Goal: Task Accomplishment & Management: Complete application form

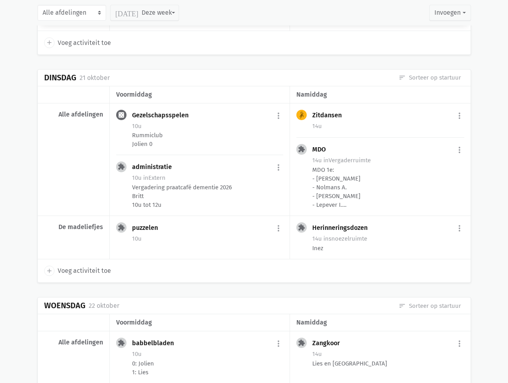
scroll to position [1895, 0]
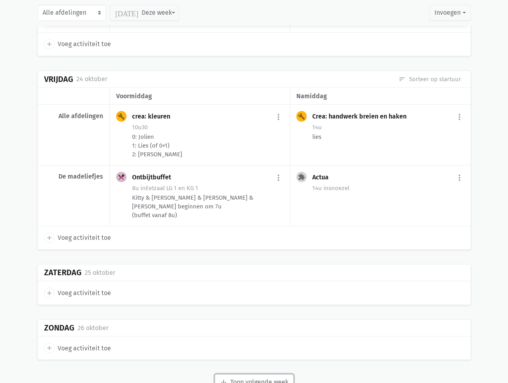
click at [220, 379] on icon "arrow_downward" at bounding box center [223, 382] width 7 height 7
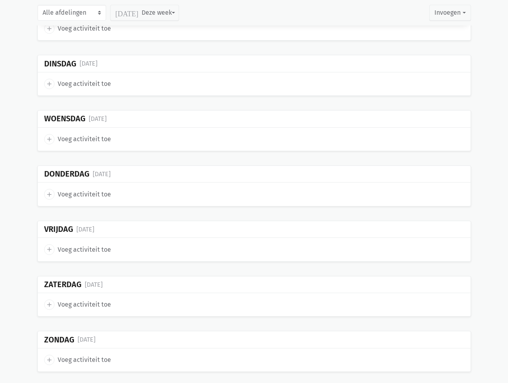
scroll to position [3665, 0]
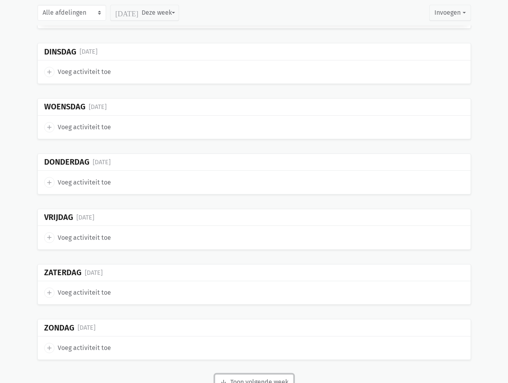
click at [281, 374] on button "arrow_downward Week wordt geladen Toon volgende week" at bounding box center [254, 382] width 79 height 16
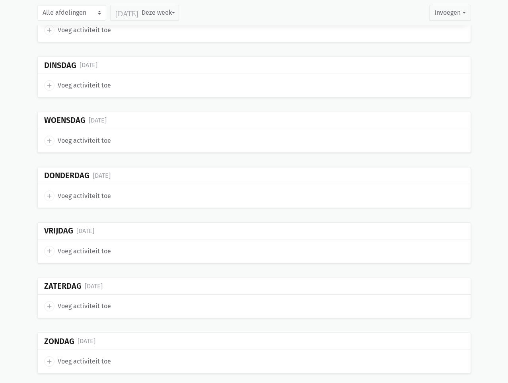
scroll to position [4952, 0]
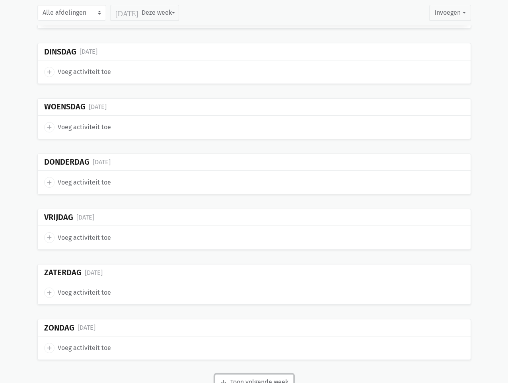
click at [253, 374] on button "arrow_downward Week wordt geladen Toon volgende week" at bounding box center [254, 382] width 79 height 16
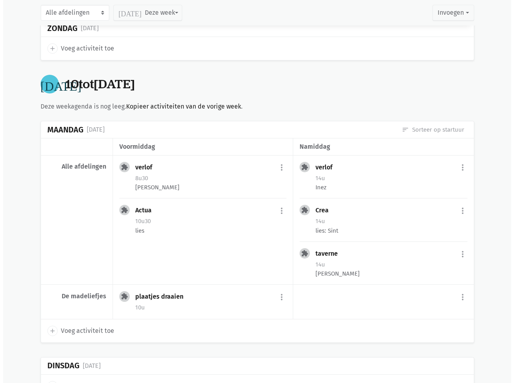
scroll to position [4833, 0]
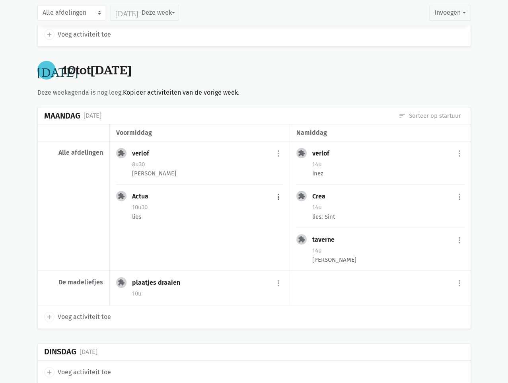
click at [280, 189] on button "more_vert" at bounding box center [279, 196] width 10 height 15
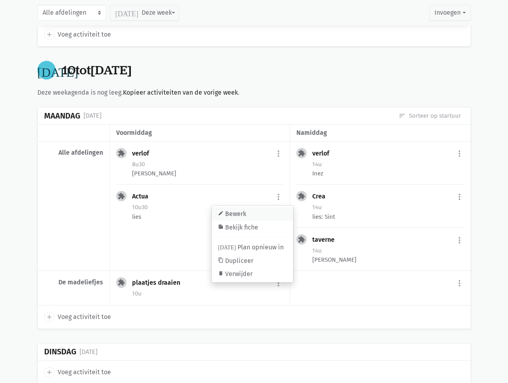
click at [257, 207] on link "edit Bewerk" at bounding box center [253, 214] width 82 height 14
select select "10:30"
select select "11:30"
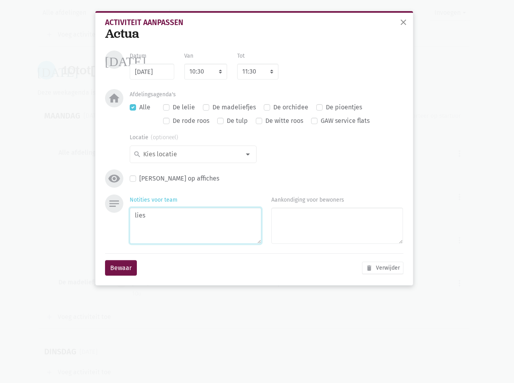
click at [155, 224] on textarea "lies" at bounding box center [196, 226] width 132 height 36
type textarea "lies 1"
click at [130, 260] on button "Bewaar" at bounding box center [121, 268] width 32 height 16
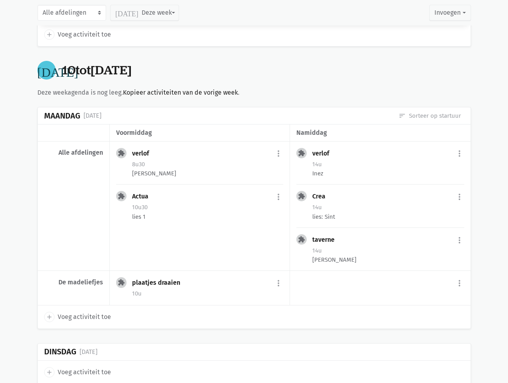
click at [92, 312] on span "Voeg activiteit toe" at bounding box center [84, 317] width 53 height 10
select select "14:00"
select select "15:00"
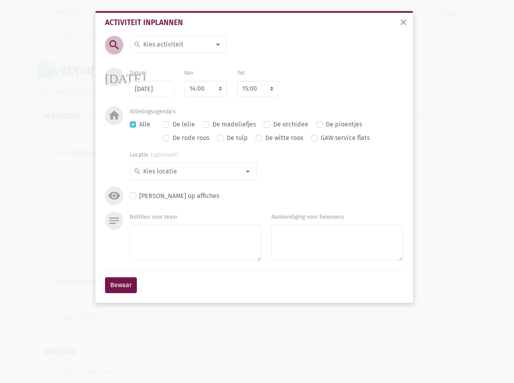
click at [188, 45] on input at bounding box center [176, 44] width 69 height 10
type input "cog"
click at [184, 73] on label "Cognitieve revalidatie" at bounding box center [175, 74] width 64 height 10
click at [199, 91] on select "7:00 7:15 7:30 7:45 8:00 8:15 8:30 8:45 9:00 9:15 9:30 9:45 10:00 10:15 10:30 1…" at bounding box center [205, 89] width 43 height 16
select select "10:30"
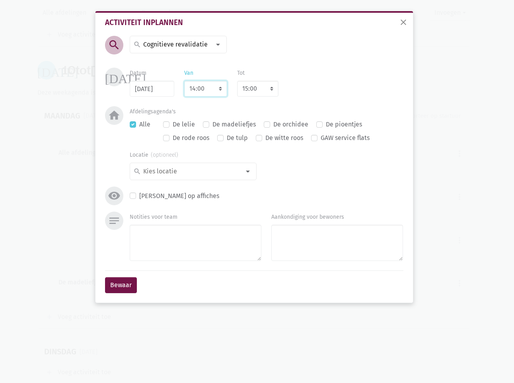
click at [184, 81] on select "7:00 7:15 7:30 7:45 8:00 8:15 8:30 8:45 9:00 9:15 9:30 9:45 10:00 10:15 10:30 1…" at bounding box center [205, 89] width 43 height 16
select select "11:30"
drag, startPoint x: 132, startPoint y: 122, endPoint x: 137, endPoint y: 127, distance: 7.0
click at [139, 122] on label "Alle" at bounding box center [144, 124] width 11 height 10
click at [133, 122] on input "Alle" at bounding box center [133, 123] width 6 height 8
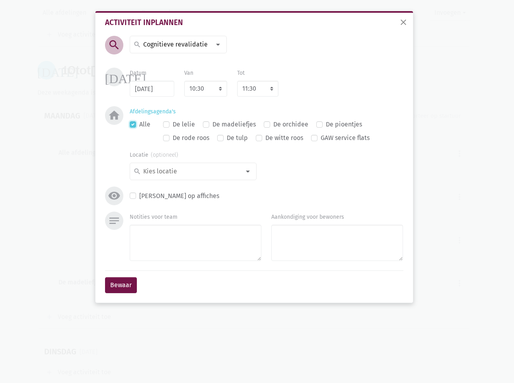
checkbox input "false"
click at [244, 174] on div at bounding box center [248, 172] width 16 height 16
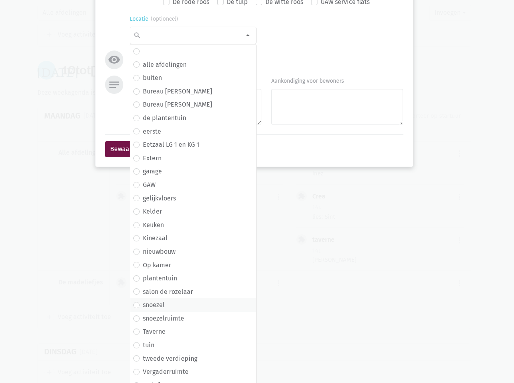
scroll to position [145, 0]
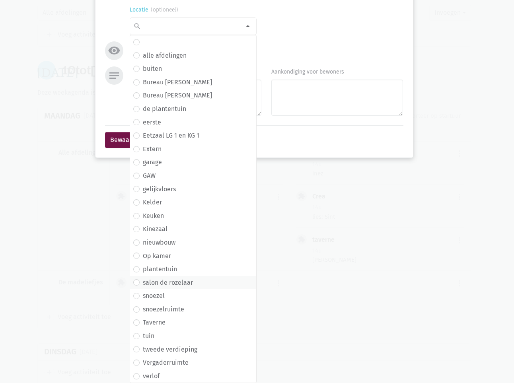
click at [169, 283] on label "salon de rozelaar" at bounding box center [168, 283] width 50 height 10
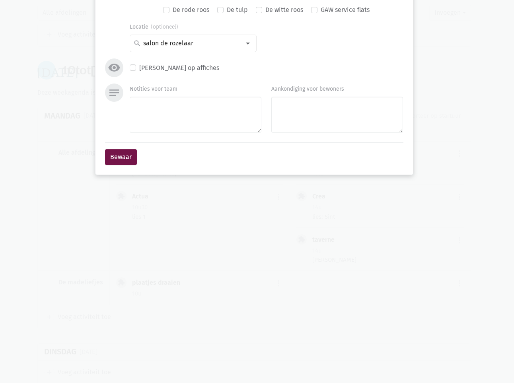
scroll to position [0, 0]
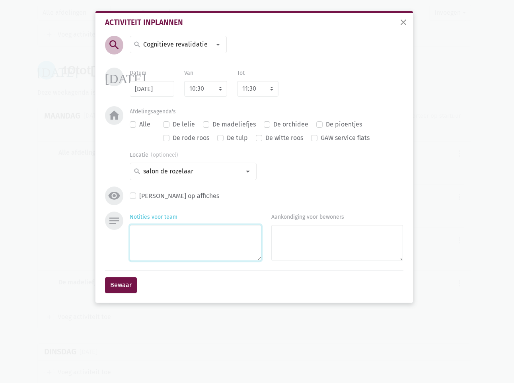
click at [172, 233] on textarea "Notities voor team" at bounding box center [196, 243] width 132 height 36
type textarea "Inez"
click at [136, 289] on div "Bewaar" at bounding box center [254, 285] width 298 height 29
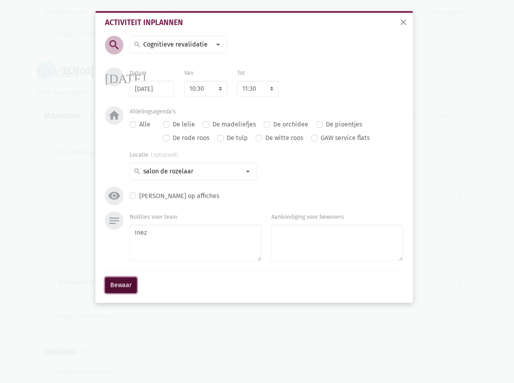
click at [129, 286] on button "Bewaar" at bounding box center [121, 285] width 32 height 16
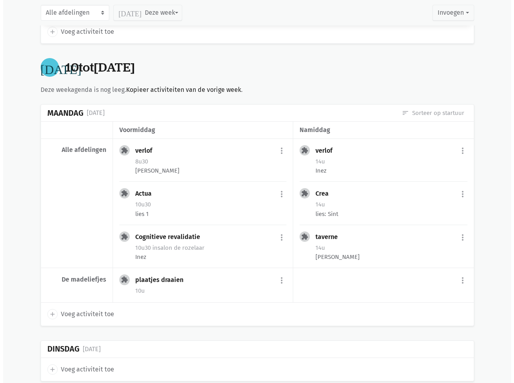
scroll to position [4854, 0]
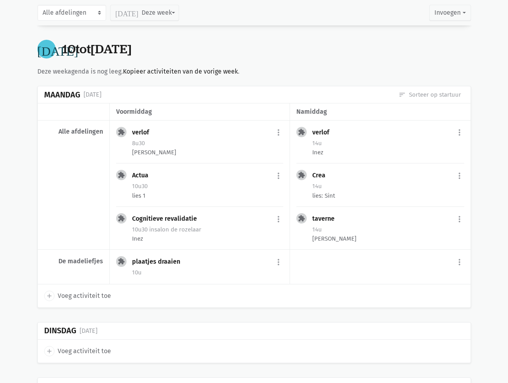
click at [79, 291] on span "Voeg activiteit toe" at bounding box center [84, 296] width 53 height 10
select select "14:00"
select select "15:00"
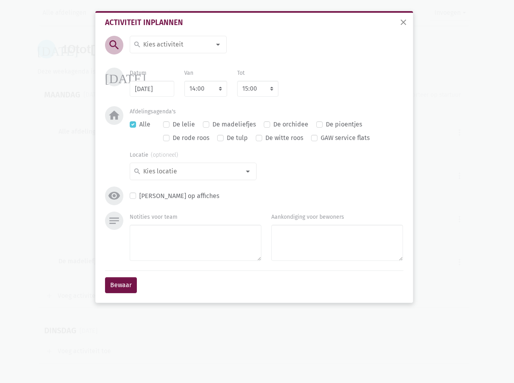
click at [173, 47] on input at bounding box center [176, 44] width 69 height 10
type input "koken"
click at [164, 63] on span "Koken" at bounding box center [178, 60] width 90 height 10
click at [205, 90] on select "7:00 7:15 7:30 7:45 8:00 8:15 8:30 8:45 9:00 9:15 9:30 9:45 10:00 10:15 10:30 1…" at bounding box center [205, 89] width 43 height 16
click at [267, 97] on div "[DATE] Datum [DATE] Van 7:00 7:15 7:30 7:45 8:00 8:15 8:30 8:45 9:00 9:15 9:30 …" at bounding box center [254, 87] width 302 height 39
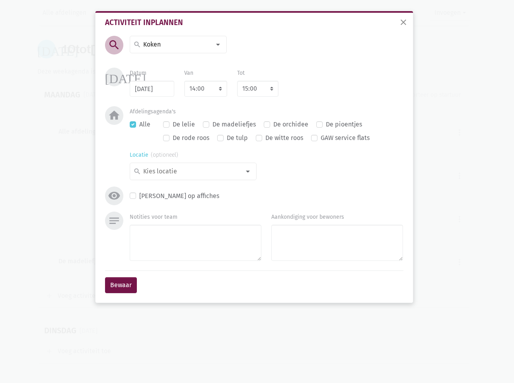
click at [250, 173] on div at bounding box center [248, 172] width 16 height 16
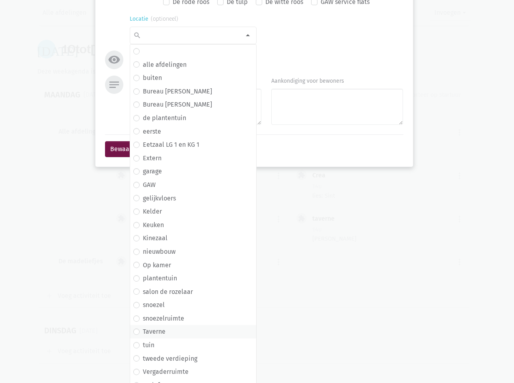
scroll to position [145, 0]
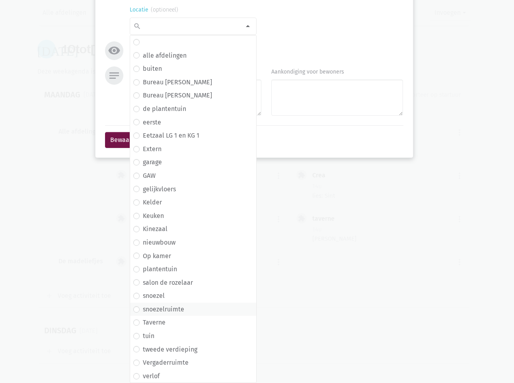
click at [182, 310] on span "snoezelruimte" at bounding box center [193, 309] width 120 height 10
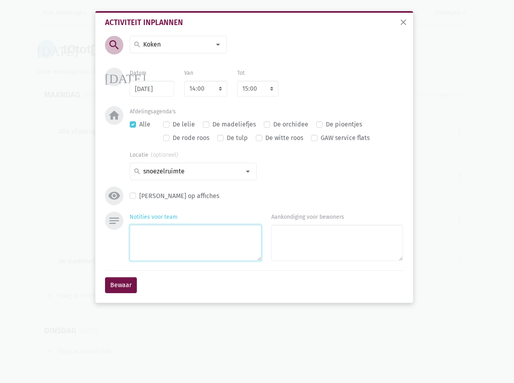
click at [182, 244] on textarea "Notities voor team" at bounding box center [196, 243] width 132 height 36
type textarea "Koken met [PERSON_NAME]?"
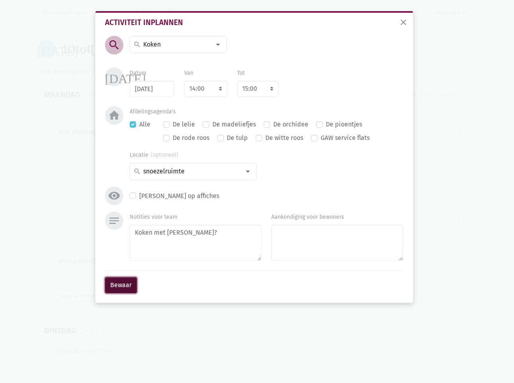
click at [118, 281] on button "Bewaar" at bounding box center [121, 285] width 32 height 16
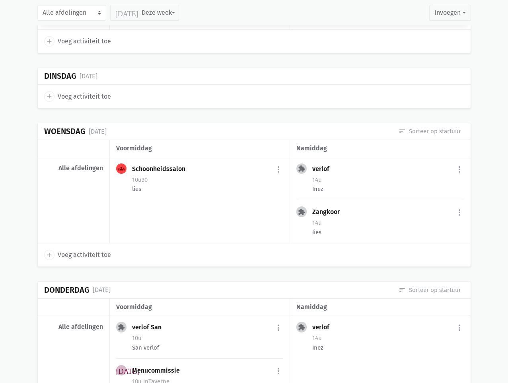
scroll to position [5166, 0]
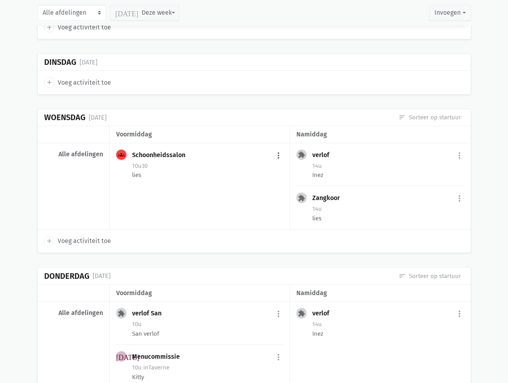
click at [279, 148] on button "more_vert" at bounding box center [279, 155] width 10 height 15
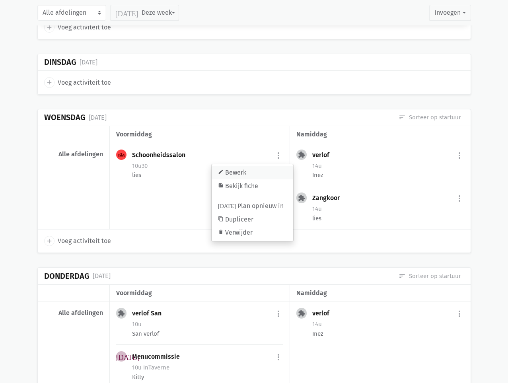
click at [224, 166] on link "edit Bewerk" at bounding box center [253, 173] width 82 height 14
select select "10:30"
select select "11:30"
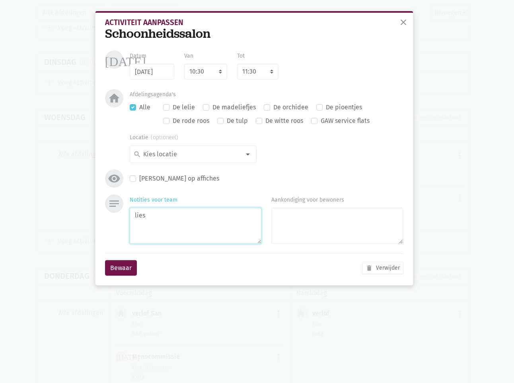
click at [172, 217] on textarea "lies" at bounding box center [196, 226] width 132 height 36
click at [148, 217] on textarea "lies 0 &1" at bounding box center [196, 226] width 132 height 36
click at [153, 217] on textarea "lies 0 &1" at bounding box center [196, 226] width 132 height 36
click at [137, 260] on div "Bewaar delete Verwijder" at bounding box center [254, 267] width 298 height 29
click at [146, 214] on textarea "lies 0&1" at bounding box center [196, 226] width 132 height 36
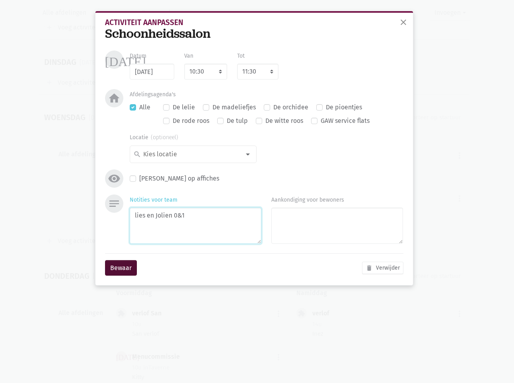
type textarea "lies en Jolien 0&1"
click at [133, 269] on button "Bewaar" at bounding box center [121, 268] width 32 height 16
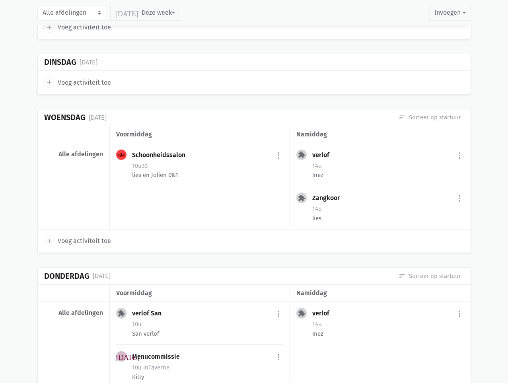
click at [63, 236] on span "Voeg activiteit toe" at bounding box center [84, 241] width 53 height 10
select select "14:00"
select select "15:00"
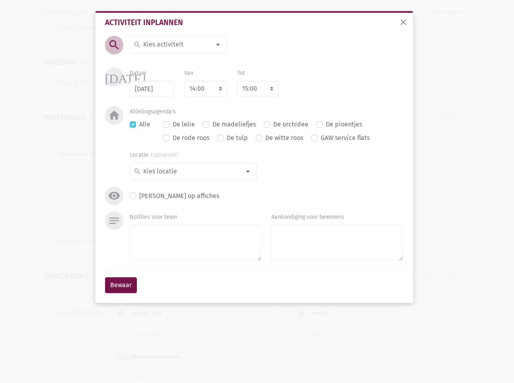
click at [219, 44] on div at bounding box center [218, 45] width 16 height 16
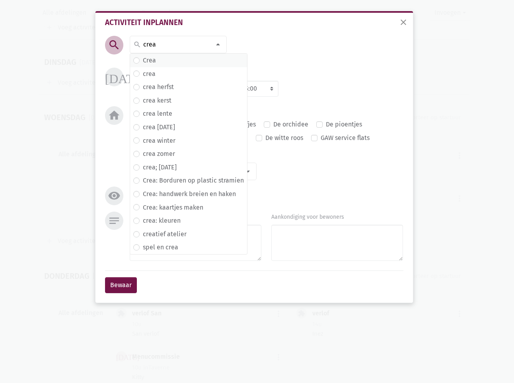
type input "crea"
click at [169, 60] on span "Crea" at bounding box center [188, 60] width 111 height 10
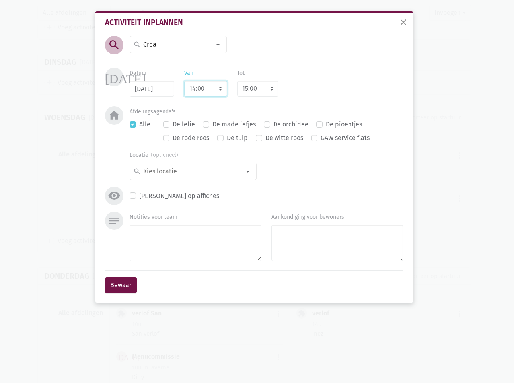
click at [204, 86] on select "7:00 7:15 7:30 7:45 8:00 8:15 8:30 8:45 9:00 9:15 9:30 9:45 10:00 10:15 10:30 1…" at bounding box center [205, 89] width 43 height 16
select select "10:00"
click at [184, 81] on select "7:00 7:15 7:30 7:45 8:00 8:15 8:30 8:45 9:00 9:15 9:30 9:45 10:00 10:15 10:30 1…" at bounding box center [205, 89] width 43 height 16
select select "11:00"
click at [222, 123] on label "De madeliefjes" at bounding box center [233, 124] width 43 height 10
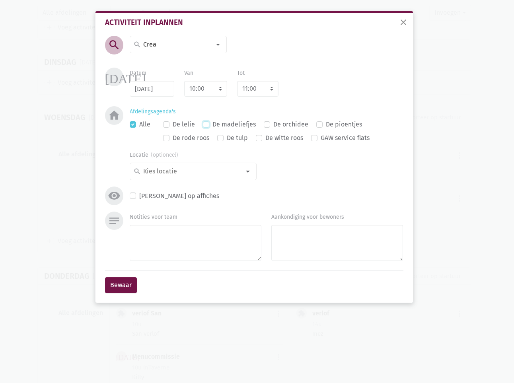
click at [209, 123] on input "De madeliefjes" at bounding box center [206, 123] width 6 height 8
checkbox input "true"
checkbox input "false"
click at [231, 239] on textarea "Notities voor team" at bounding box center [196, 243] width 132 height 36
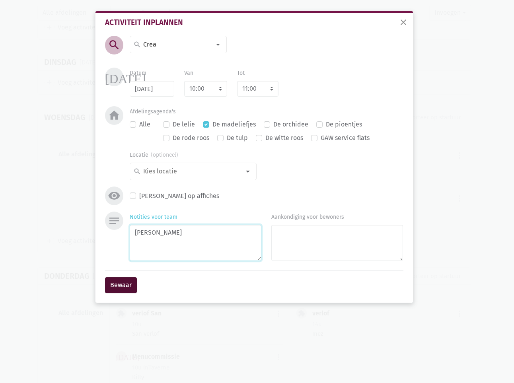
type textarea "[PERSON_NAME]"
click at [131, 291] on button "Bewaar" at bounding box center [121, 285] width 32 height 16
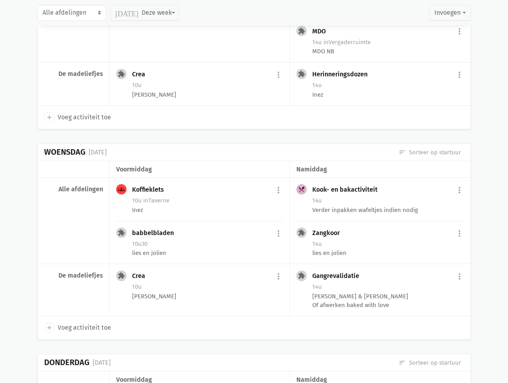
scroll to position [4032, 0]
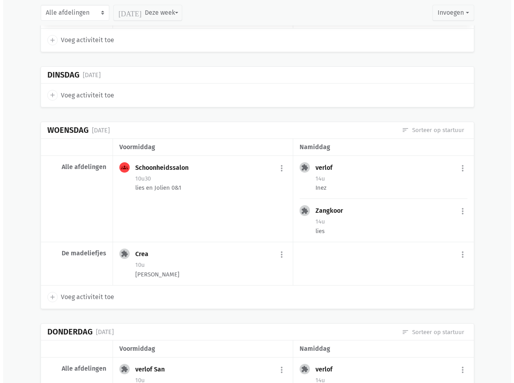
scroll to position [5161, 0]
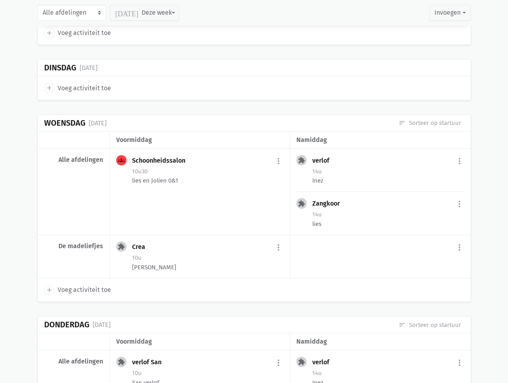
click at [65, 285] on span "Voeg activiteit toe" at bounding box center [84, 290] width 53 height 10
select select "14:00"
select select "15:00"
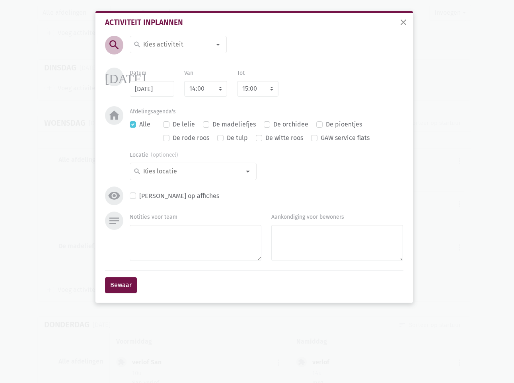
click at [162, 44] on input at bounding box center [176, 44] width 69 height 10
type input "gang"
click at [166, 60] on label "Gangrevalidatie" at bounding box center [166, 60] width 47 height 10
click at [227, 123] on label "De madeliefjes" at bounding box center [233, 124] width 43 height 10
click at [209, 123] on input "De madeliefjes" at bounding box center [206, 123] width 6 height 8
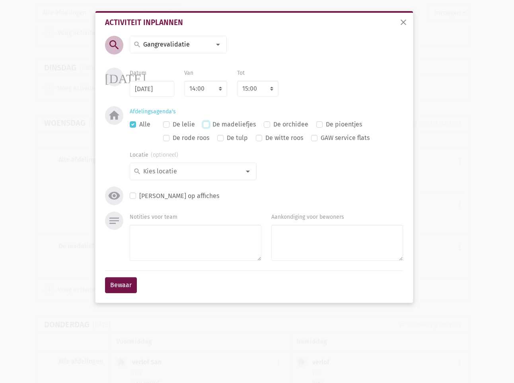
checkbox input "true"
checkbox input "false"
click at [166, 229] on textarea "Notities voor team" at bounding box center [196, 243] width 132 height 36
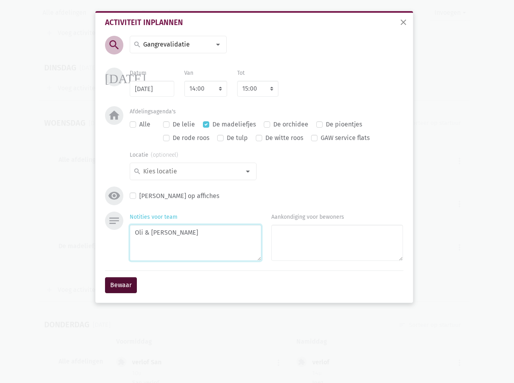
type textarea "Oli & [PERSON_NAME]"
click at [122, 286] on button "Bewaar" at bounding box center [121, 285] width 32 height 16
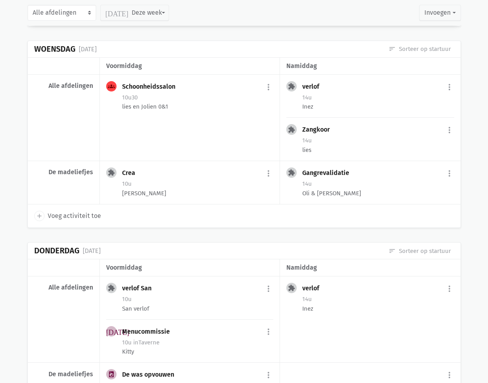
scroll to position [5172, 0]
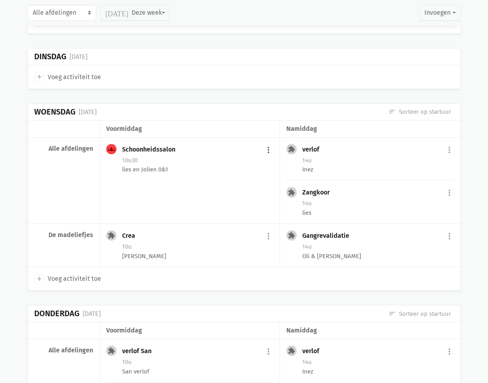
click at [267, 142] on button "more_vert" at bounding box center [269, 149] width 10 height 15
click at [218, 160] on link "edit Bewerk" at bounding box center [243, 167] width 82 height 14
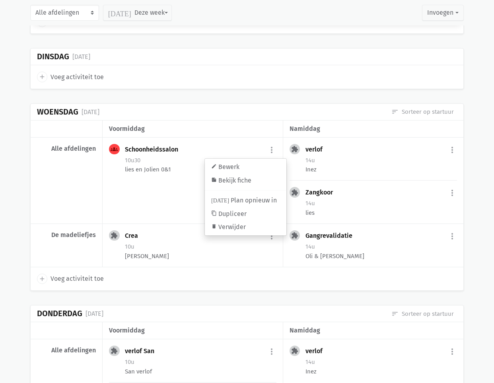
select select "10:30"
select select "11:30"
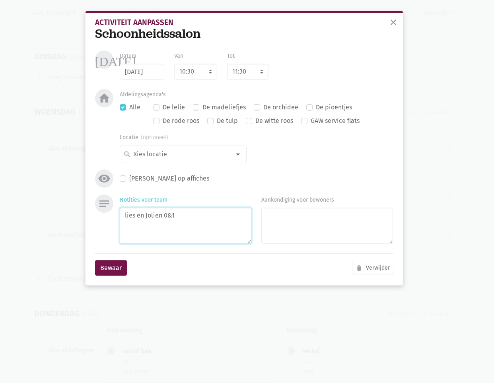
drag, startPoint x: 162, startPoint y: 216, endPoint x: 136, endPoint y: 216, distance: 25.5
click at [136, 216] on textarea "lies en Jolien 0&1" at bounding box center [186, 226] width 132 height 36
type textarea "lies 0&1"
click at [125, 263] on button "Bewaar" at bounding box center [111, 268] width 32 height 16
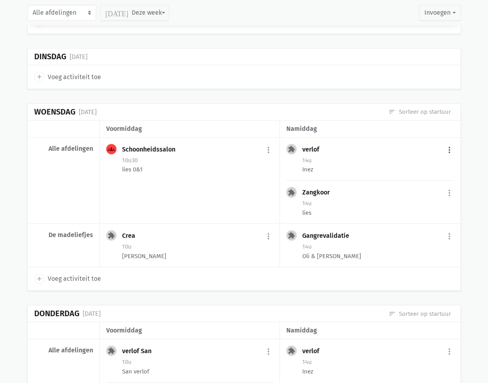
click at [451, 142] on button "more_vert" at bounding box center [450, 149] width 10 height 15
click at [401, 160] on link "edit Bewerk" at bounding box center [424, 167] width 82 height 14
select select "14:00"
select select "15:00"
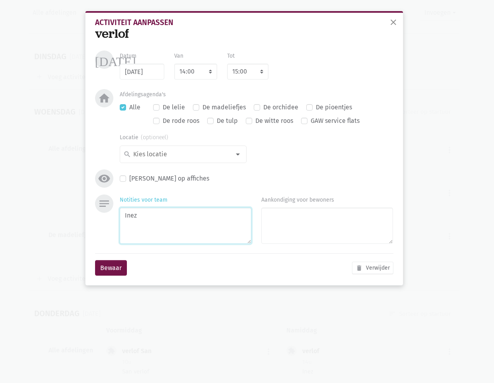
click at [208, 216] on textarea "Inez" at bounding box center [186, 226] width 132 height 36
type textarea "[PERSON_NAME]"
click at [111, 266] on button "Bewaar" at bounding box center [111, 268] width 32 height 16
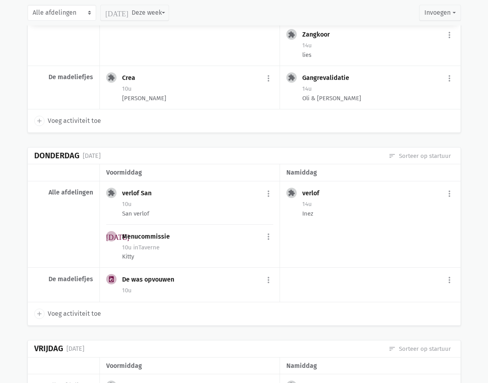
scroll to position [5331, 0]
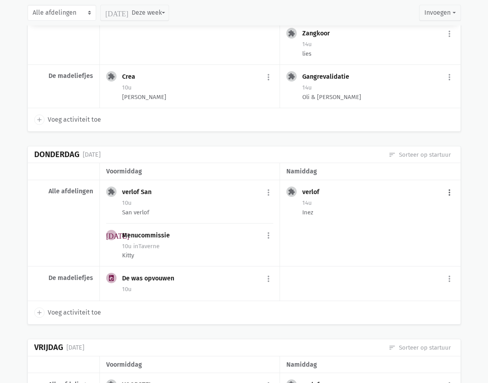
click at [452, 185] on button "more_vert" at bounding box center [450, 192] width 10 height 15
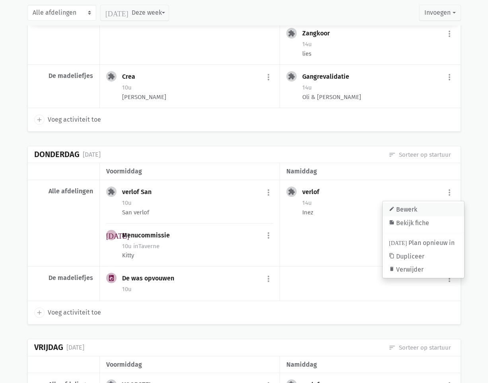
click at [413, 203] on link "edit Bewerk" at bounding box center [424, 210] width 82 height 14
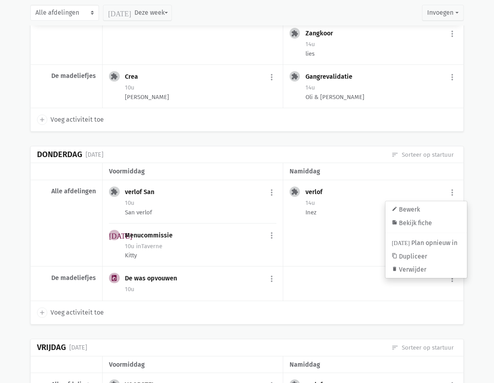
select select "14:00"
select select "15:00"
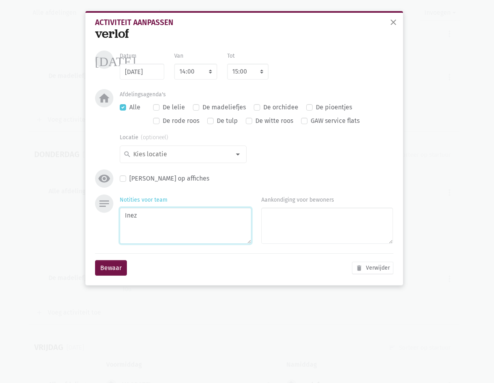
click at [158, 224] on textarea "Inez" at bounding box center [186, 226] width 132 height 36
type textarea "[PERSON_NAME]"
click at [104, 270] on button "Bewaar" at bounding box center [111, 268] width 32 height 16
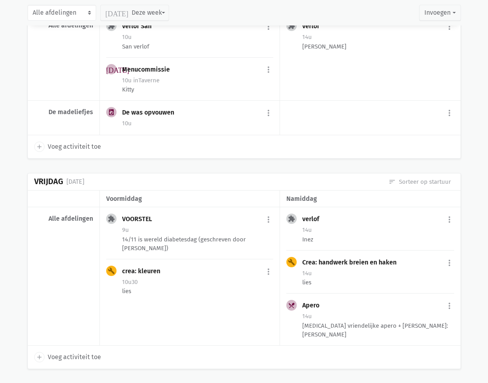
scroll to position [5530, 0]
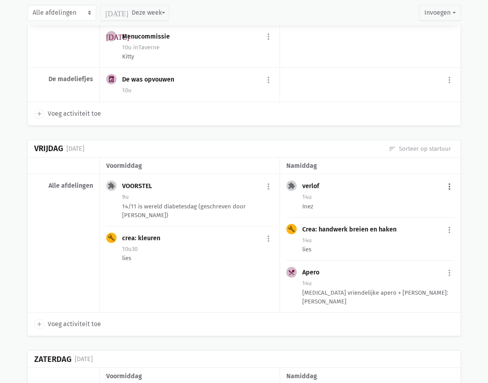
click at [448, 179] on button "more_vert" at bounding box center [450, 186] width 10 height 15
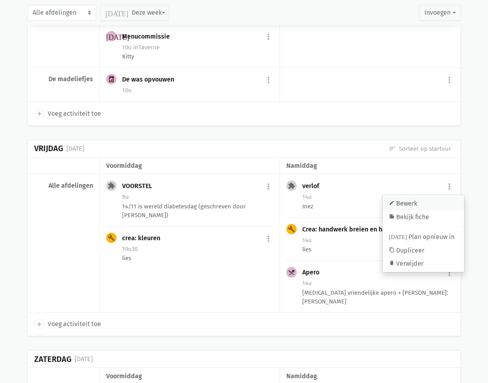
click at [427, 197] on link "edit Bewerk" at bounding box center [424, 204] width 82 height 14
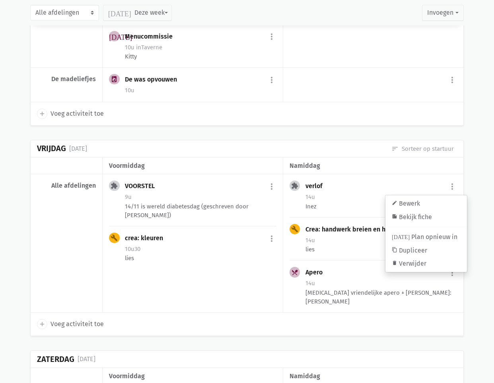
select select "14:00"
select select "15:00"
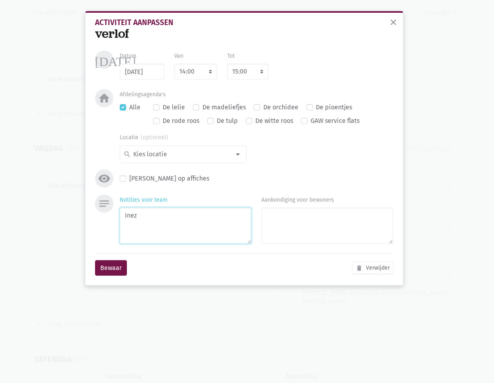
click at [219, 227] on textarea "Inez" at bounding box center [186, 226] width 132 height 36
type textarea "[PERSON_NAME]"
click at [121, 269] on button "Bewaar" at bounding box center [111, 268] width 32 height 16
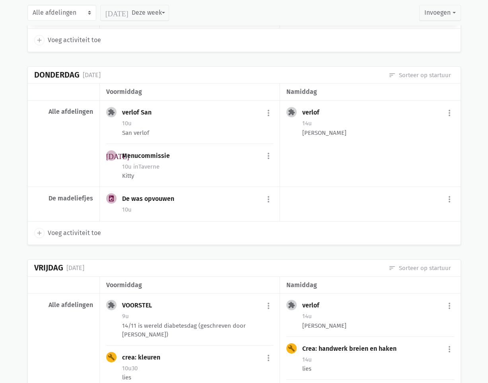
scroll to position [5371, 0]
